Goal: Task Accomplishment & Management: Understand process/instructions

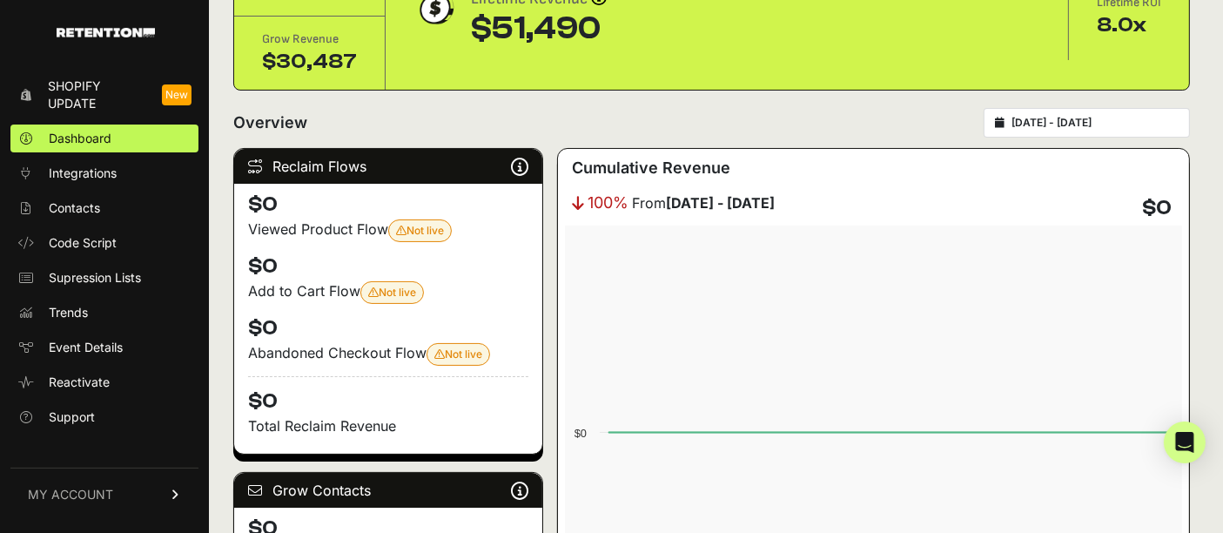
scroll to position [222, 0]
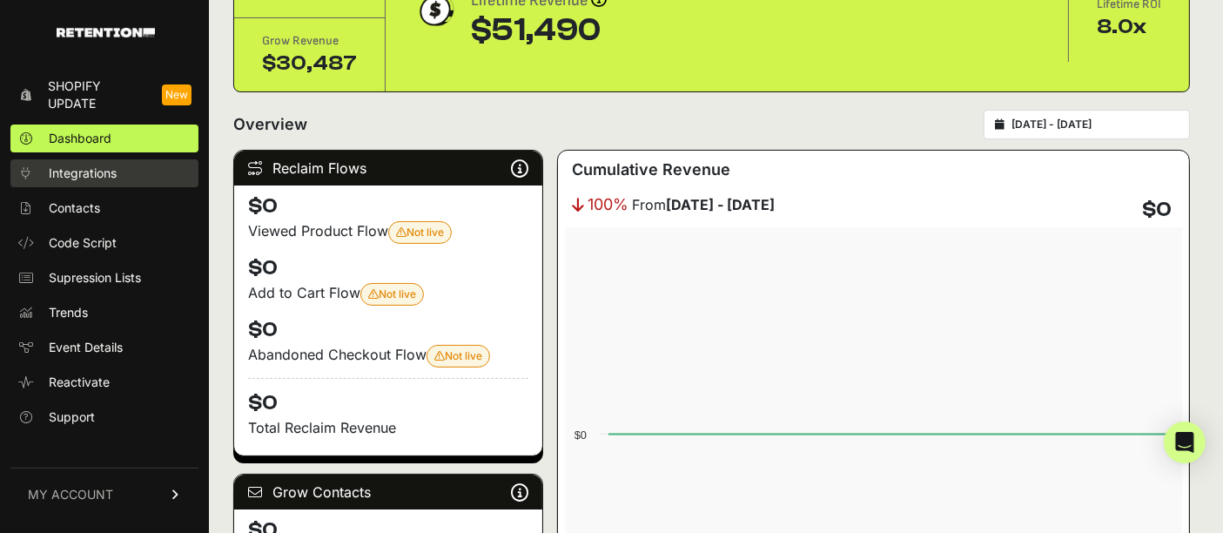
click at [99, 169] on span "Integrations" at bounding box center [83, 173] width 68 height 17
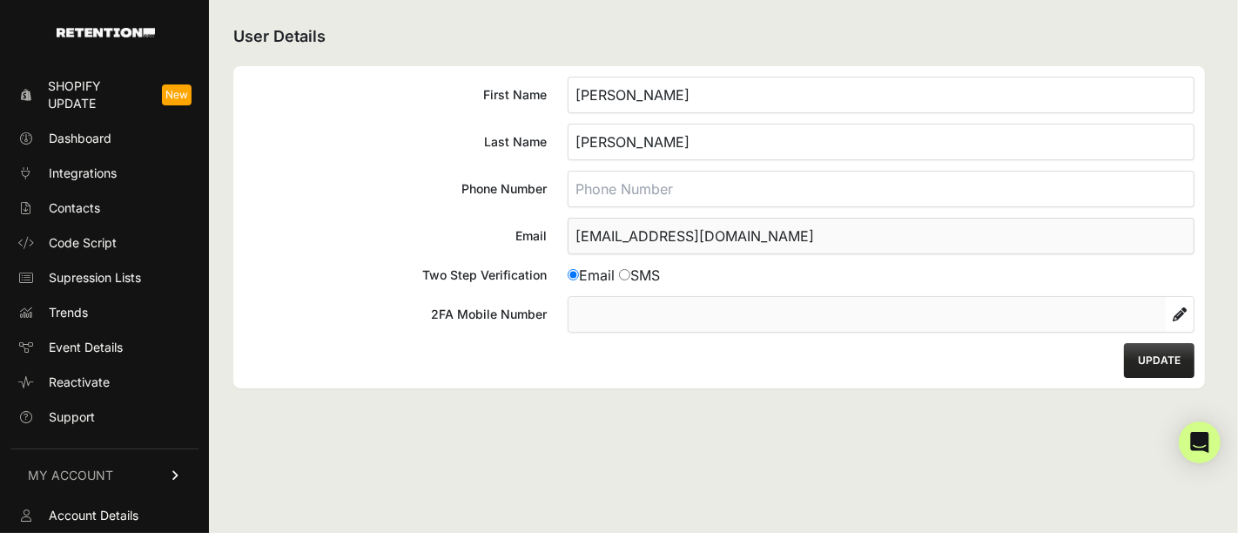
click at [77, 92] on span "Shopify Update" at bounding box center [98, 94] width 100 height 35
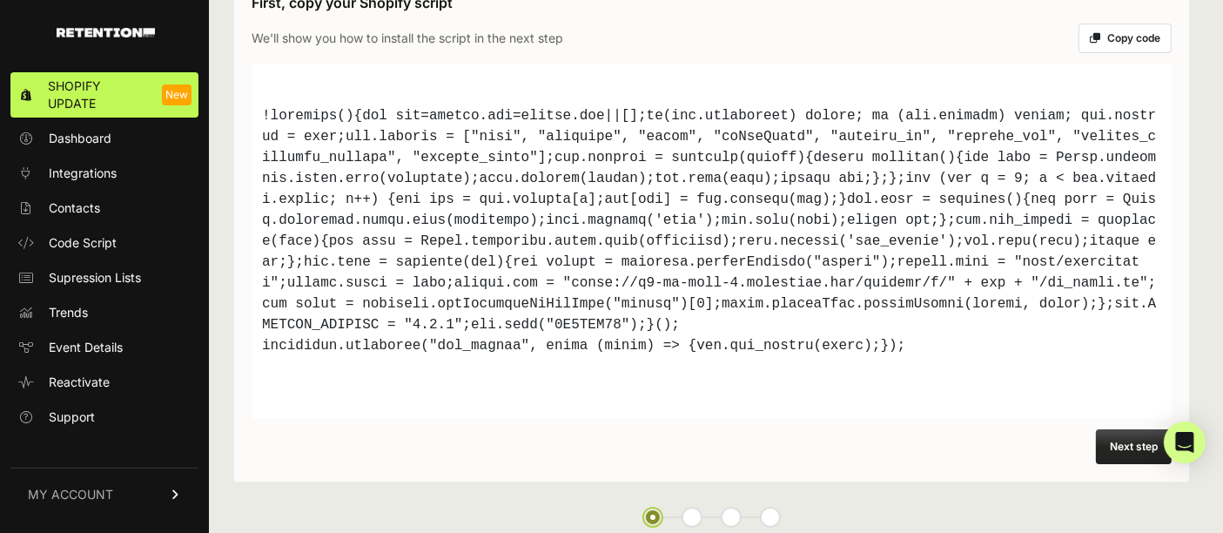
scroll to position [50, 0]
click at [83, 179] on span "Integrations" at bounding box center [83, 173] width 68 height 17
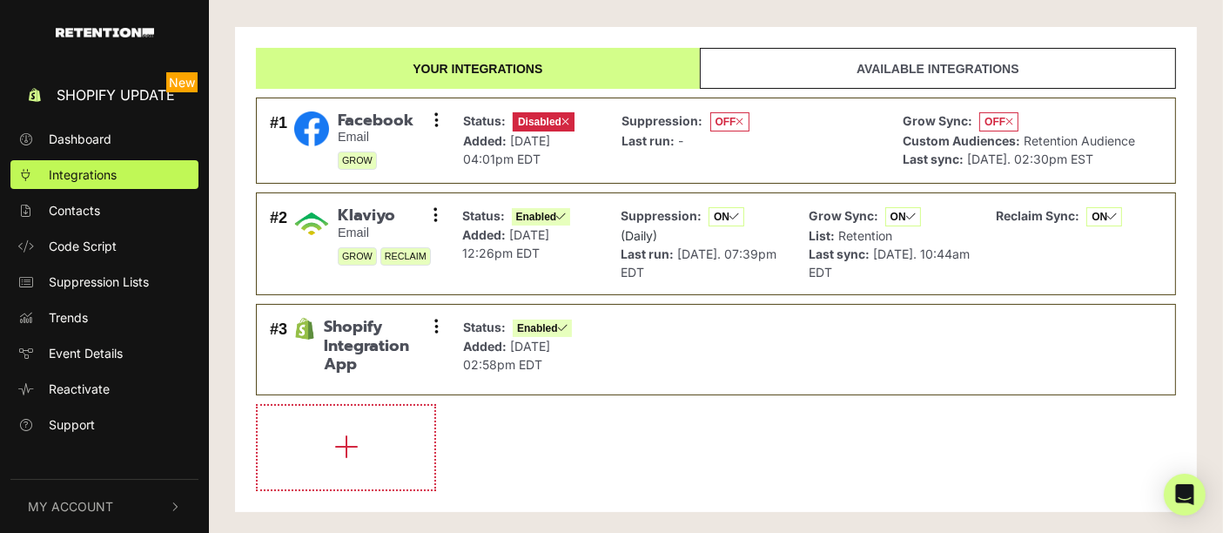
scroll to position [193, 0]
